Goal: Task Accomplishment & Management: Complete application form

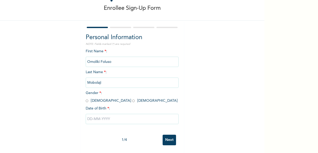
scroll to position [29, 0]
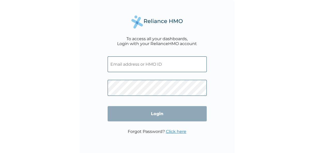
click at [123, 69] on input "text" at bounding box center [157, 65] width 99 height 16
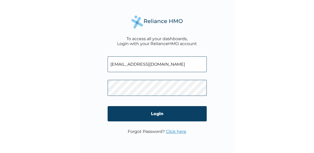
type input "folusoomoliki@gmail.com"
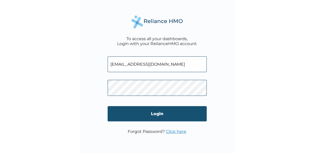
click at [137, 117] on input "Login" at bounding box center [157, 113] width 99 height 15
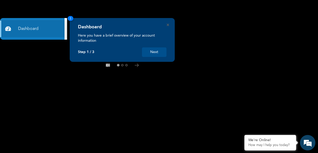
click at [153, 49] on button "Next" at bounding box center [154, 53] width 25 height 10
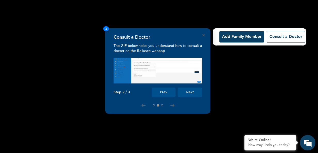
click at [153, 49] on p "The GIF below helps you understand how to consult a doctor on the Reliance weba…" at bounding box center [158, 48] width 89 height 10
click at [228, 37] on button "Add Family Member" at bounding box center [242, 36] width 45 height 11
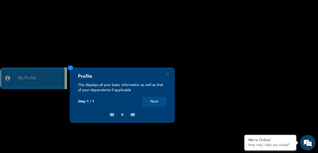
click at [155, 103] on button "Next" at bounding box center [154, 102] width 25 height 10
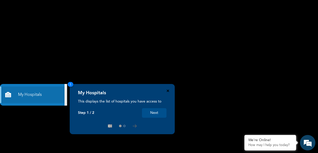
click at [168, 90] on icon "Close" at bounding box center [168, 91] width 2 height 2
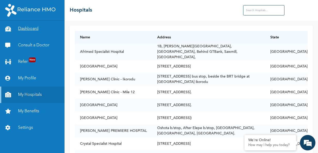
click at [37, 26] on link "Dashboard" at bounding box center [32, 29] width 65 height 17
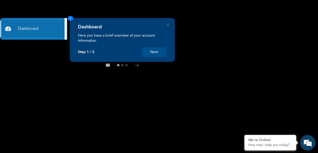
click at [166, 24] on div "Dashboard Here you have a brief overview of your account information Step 1 / 3…" at bounding box center [122, 40] width 105 height 44
click at [168, 25] on icon "Close" at bounding box center [168, 25] width 2 height 2
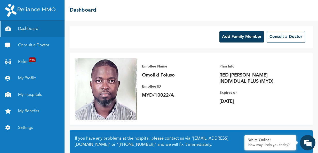
click at [247, 37] on button "Add Family Member" at bounding box center [242, 36] width 45 height 11
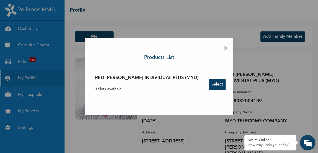
click at [209, 84] on button "Select" at bounding box center [217, 84] width 17 height 11
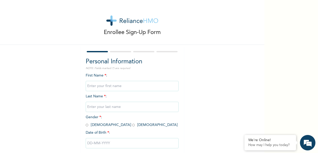
click at [100, 86] on input "text" at bounding box center [132, 86] width 93 height 10
type input "OLUSOLA ADUKE"
click at [94, 106] on input "text" at bounding box center [132, 107] width 93 height 10
type input "OMOLIKI"
